Goal: Task Accomplishment & Management: Use online tool/utility

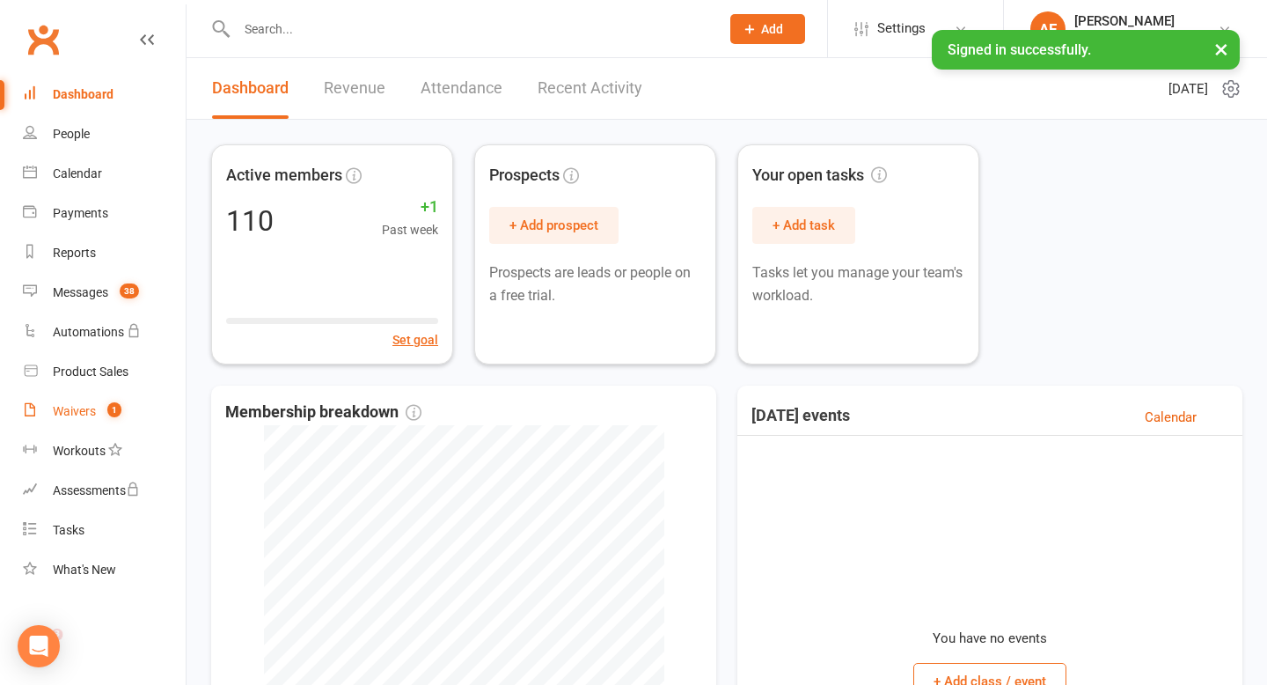
click at [73, 406] on div "Waivers" at bounding box center [74, 411] width 43 height 14
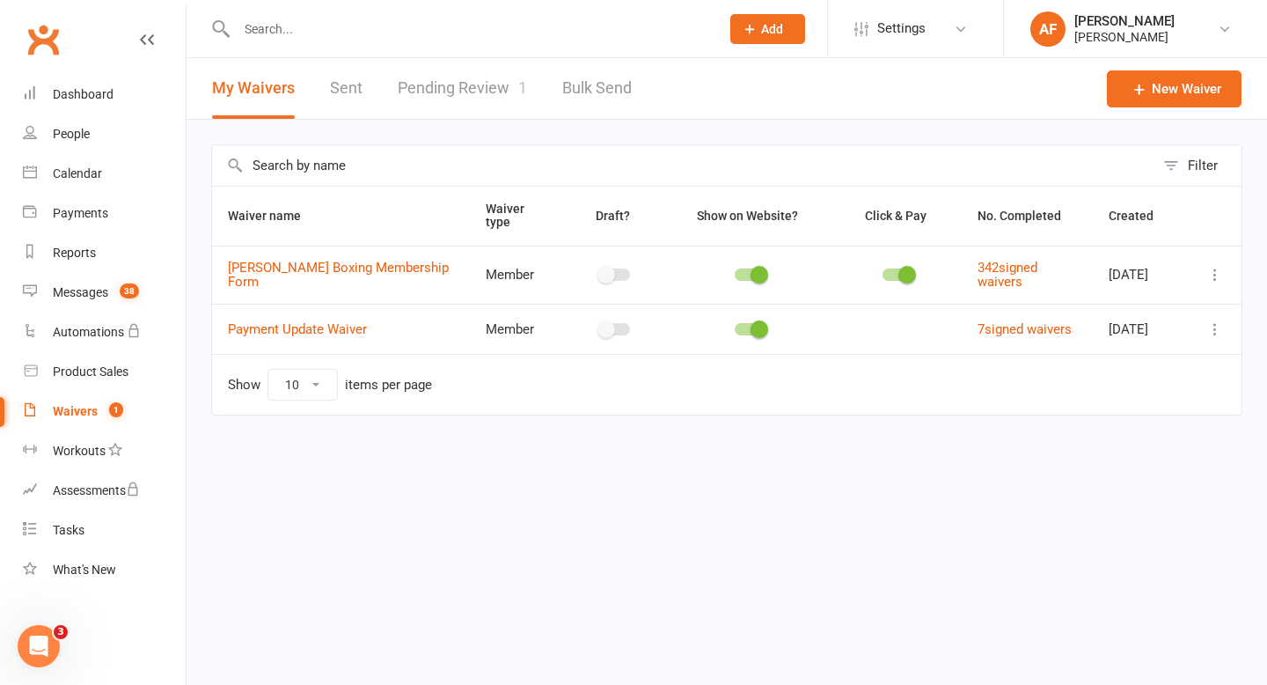
click at [480, 93] on link "Pending Review 1" at bounding box center [462, 88] width 129 height 61
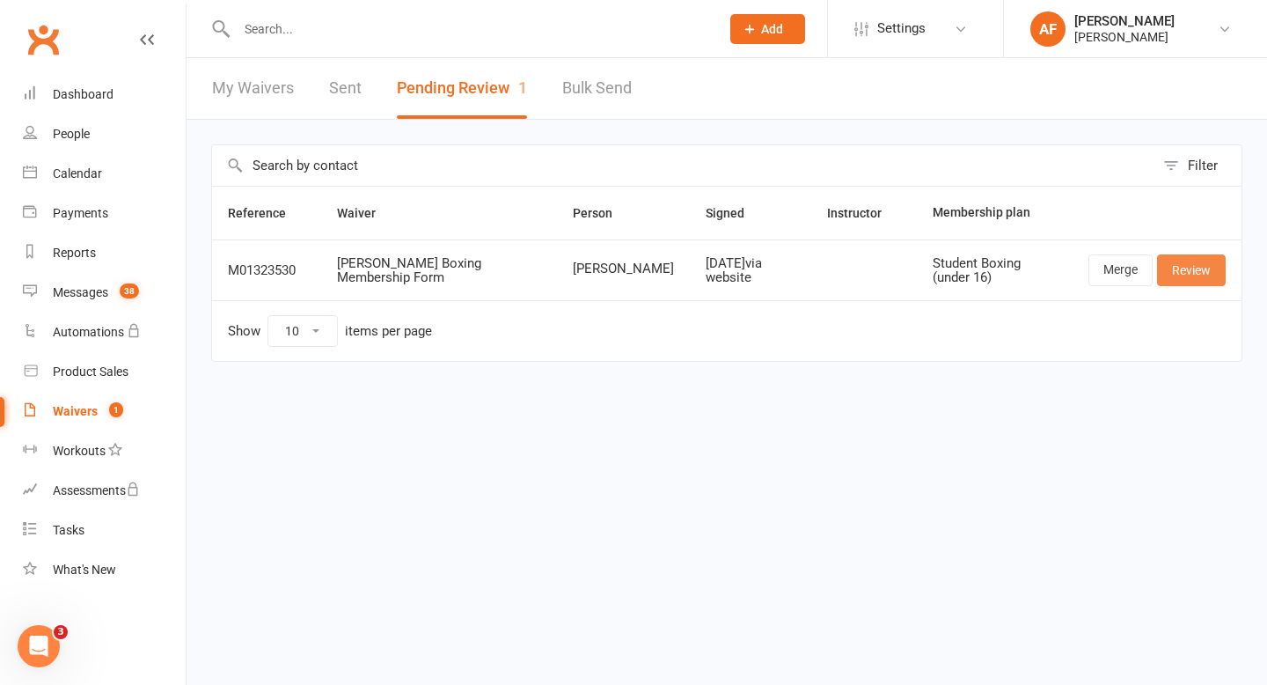
click at [1201, 269] on link "Review" at bounding box center [1191, 270] width 69 height 32
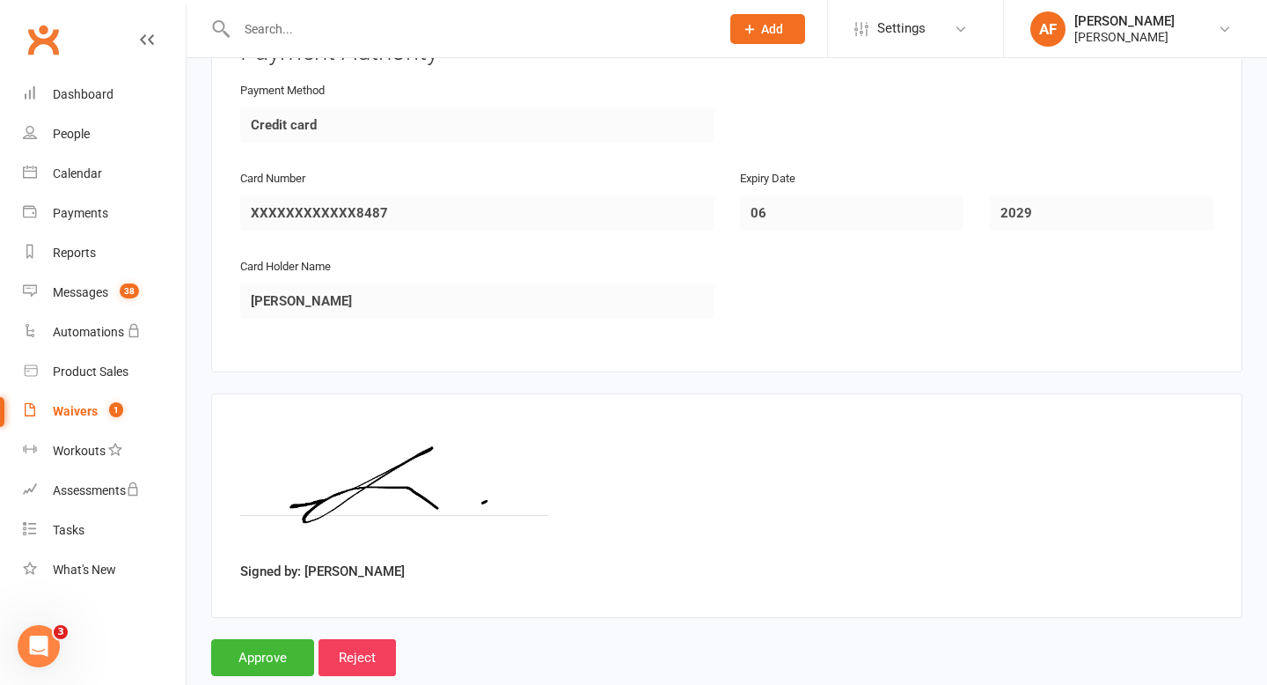
scroll to position [1608, 0]
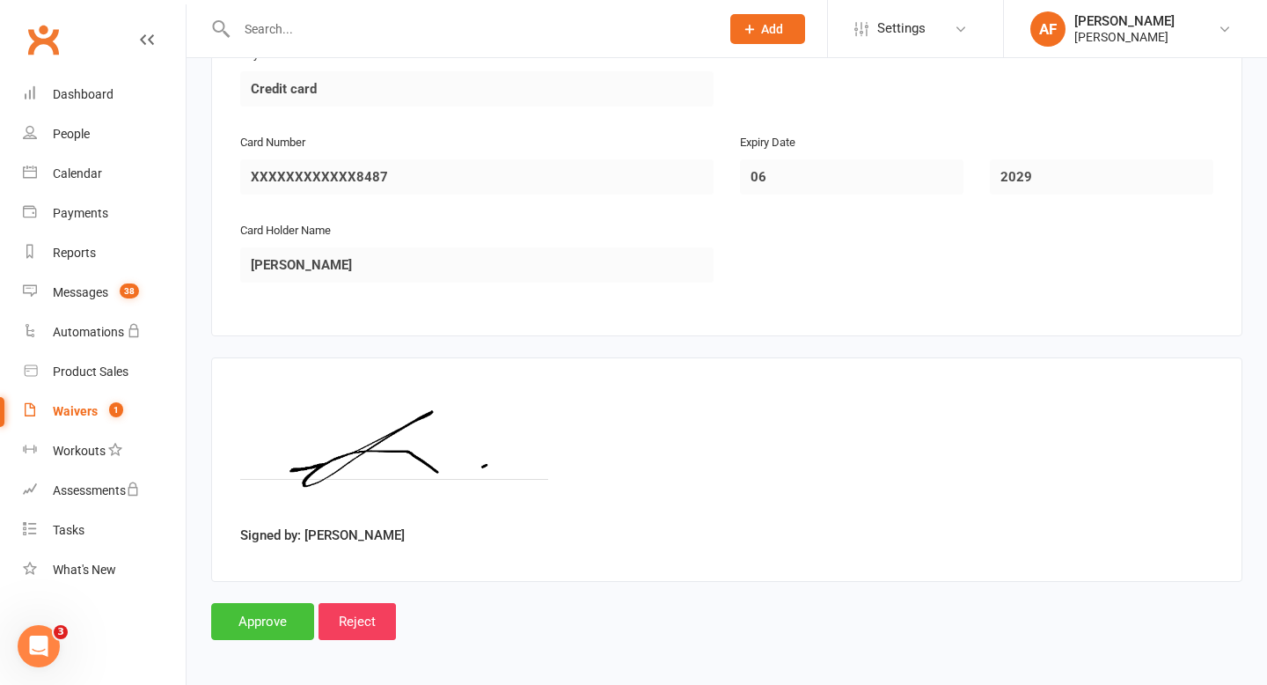
click at [289, 618] on input "Approve" at bounding box center [262, 621] width 103 height 37
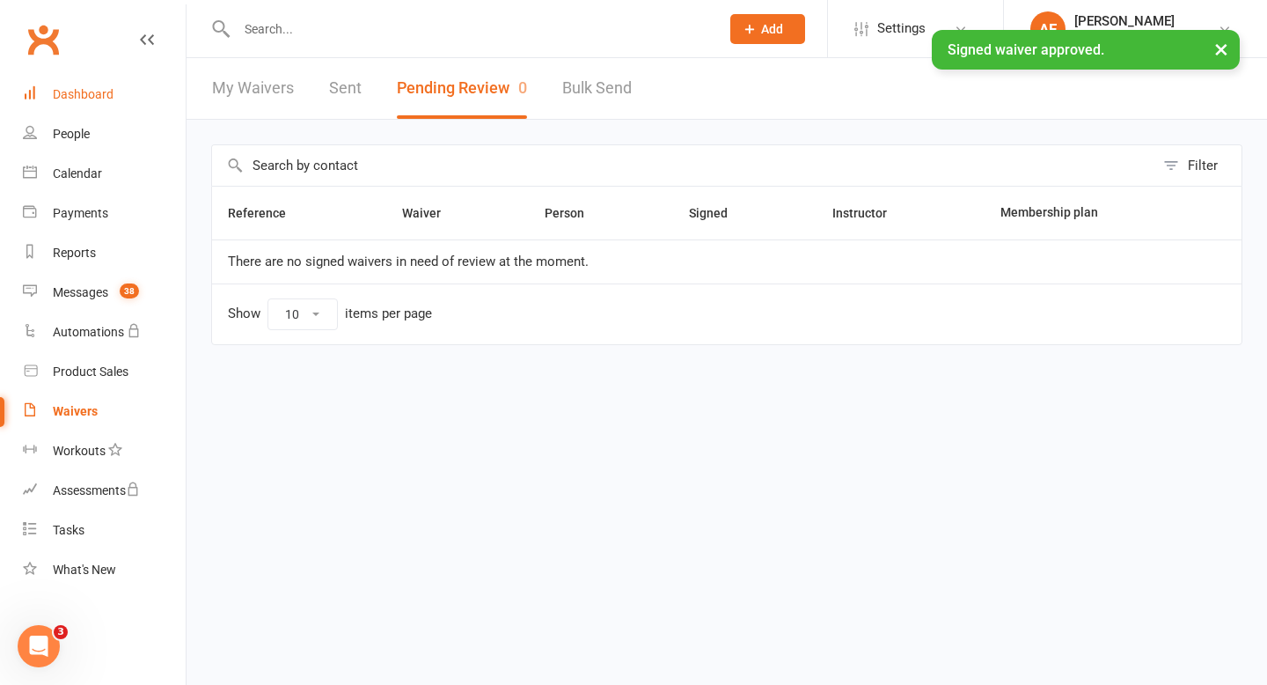
click at [121, 95] on link "Dashboard" at bounding box center [104, 95] width 163 height 40
